Goal: Task Accomplishment & Management: Complete application form

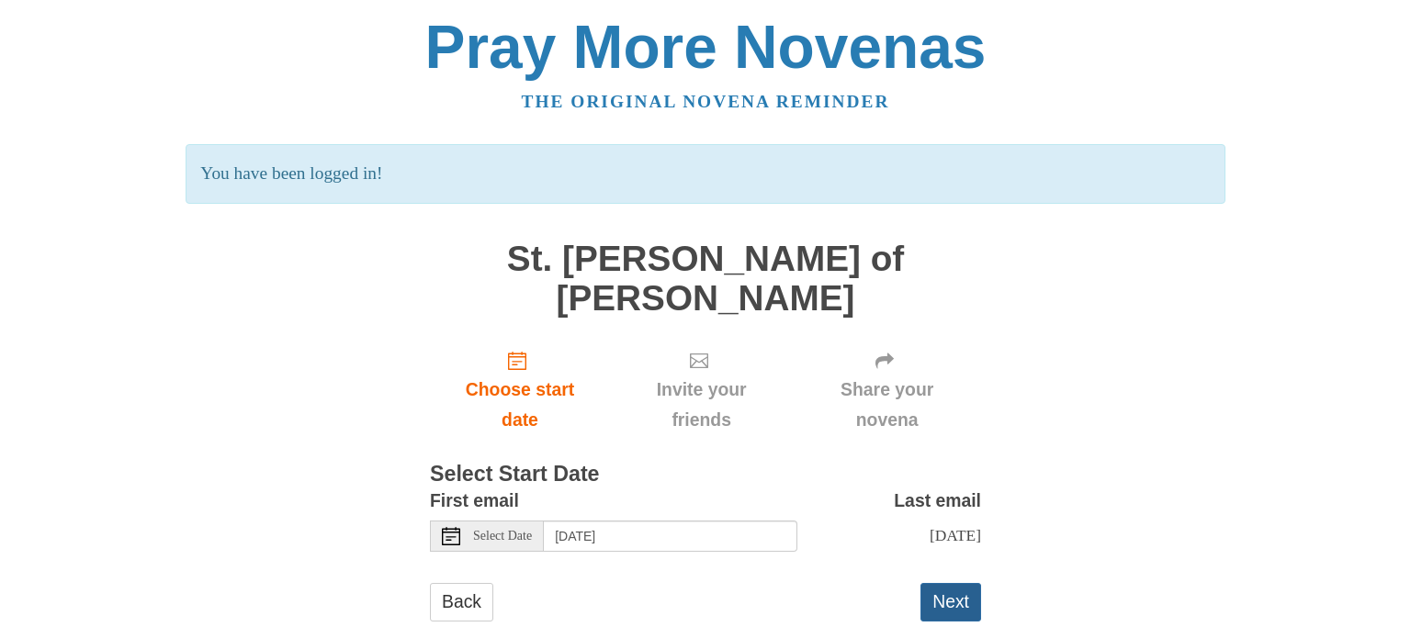
click at [949, 583] on button "Next" at bounding box center [950, 602] width 61 height 38
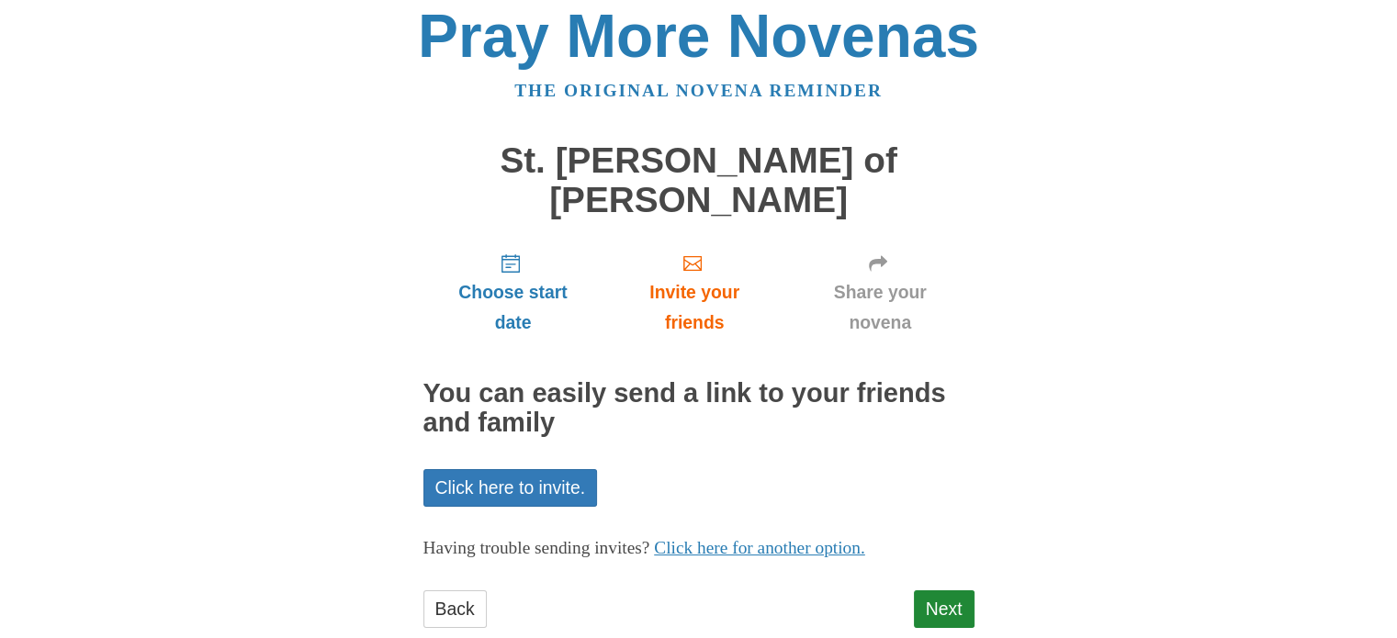
scroll to position [15, 0]
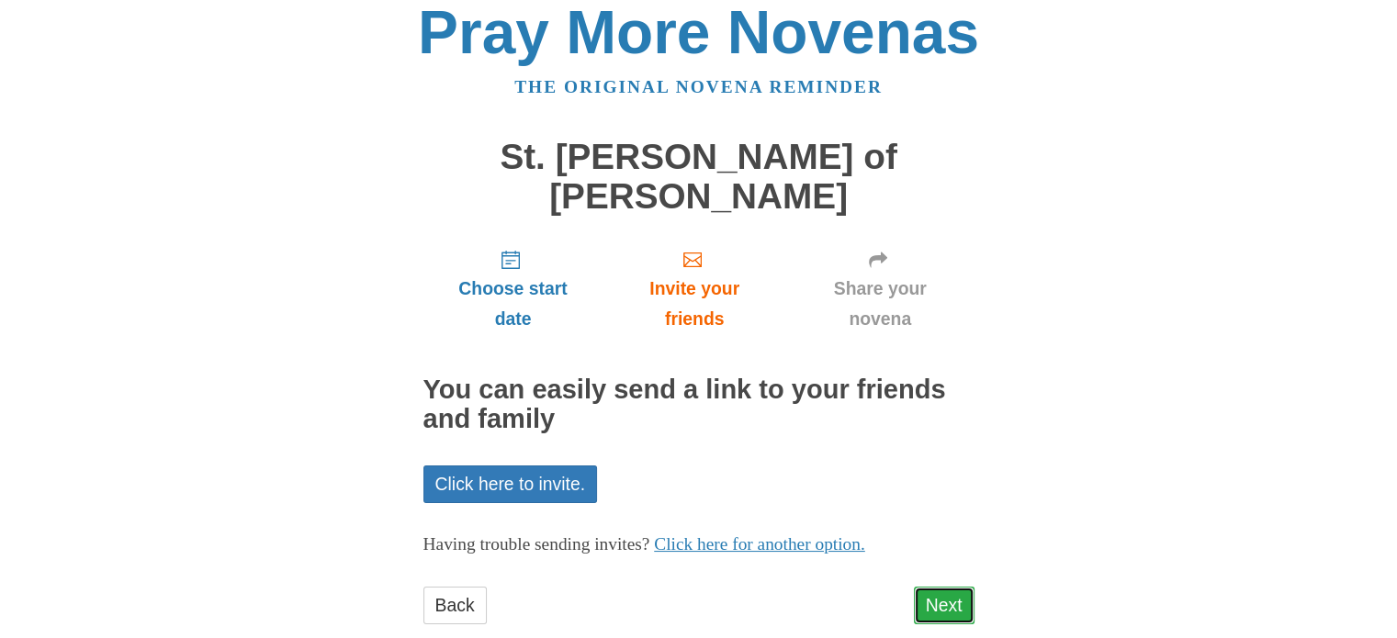
click at [948, 587] on link "Next" at bounding box center [944, 606] width 61 height 38
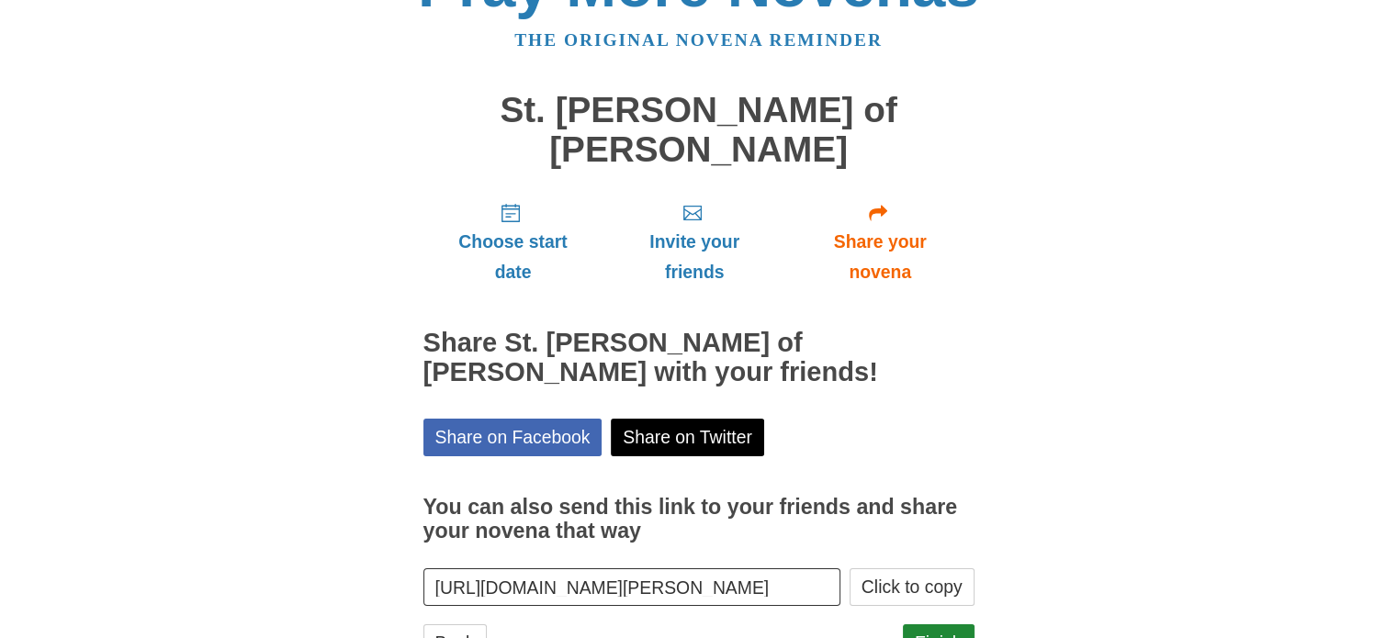
scroll to position [98, 0]
